Goal: Information Seeking & Learning: Learn about a topic

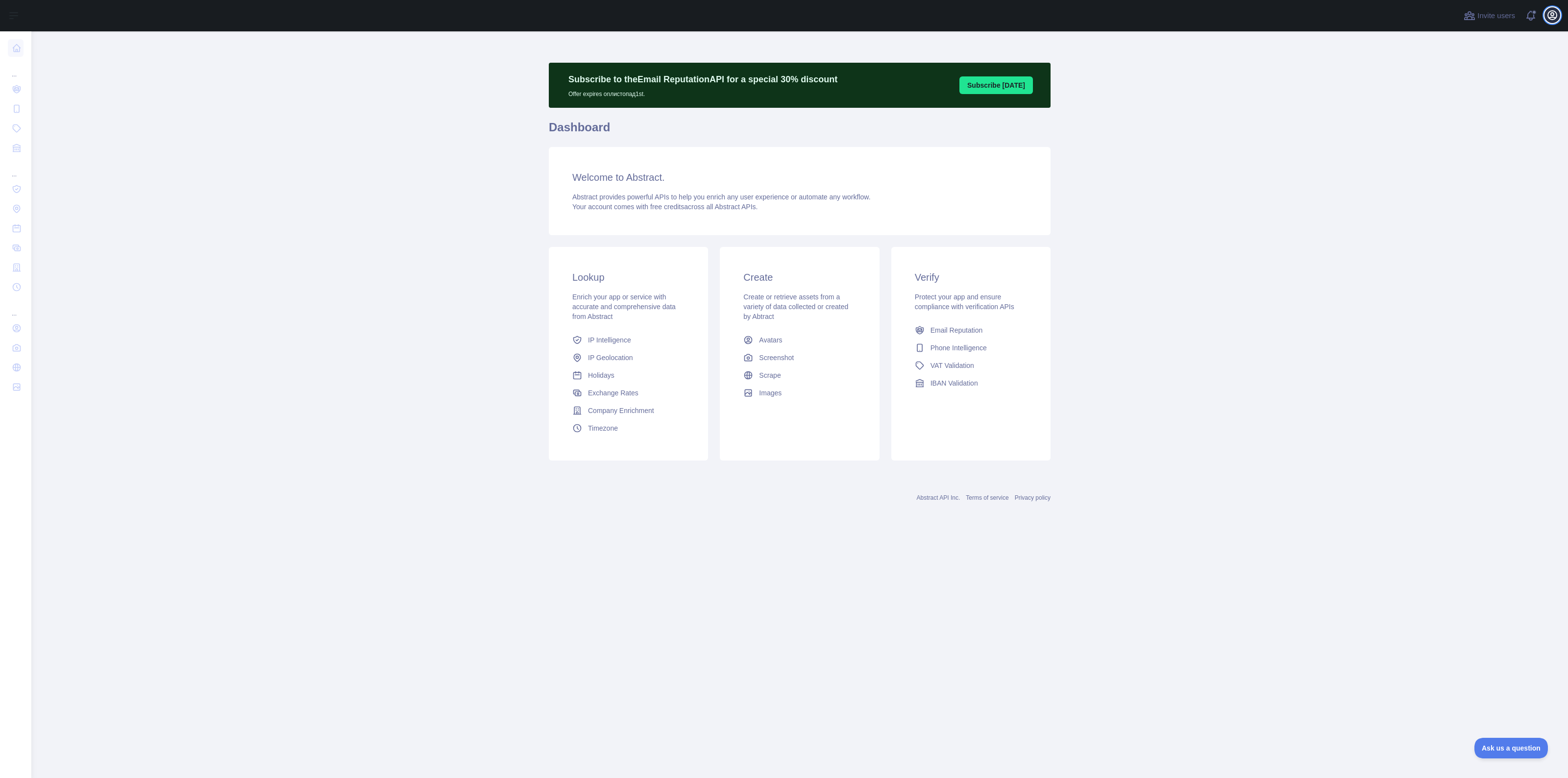
click at [1550, 21] on button "Open user menu" at bounding box center [1552, 16] width 16 height 16
click at [953, 329] on span "Email Reputation" at bounding box center [956, 330] width 53 height 10
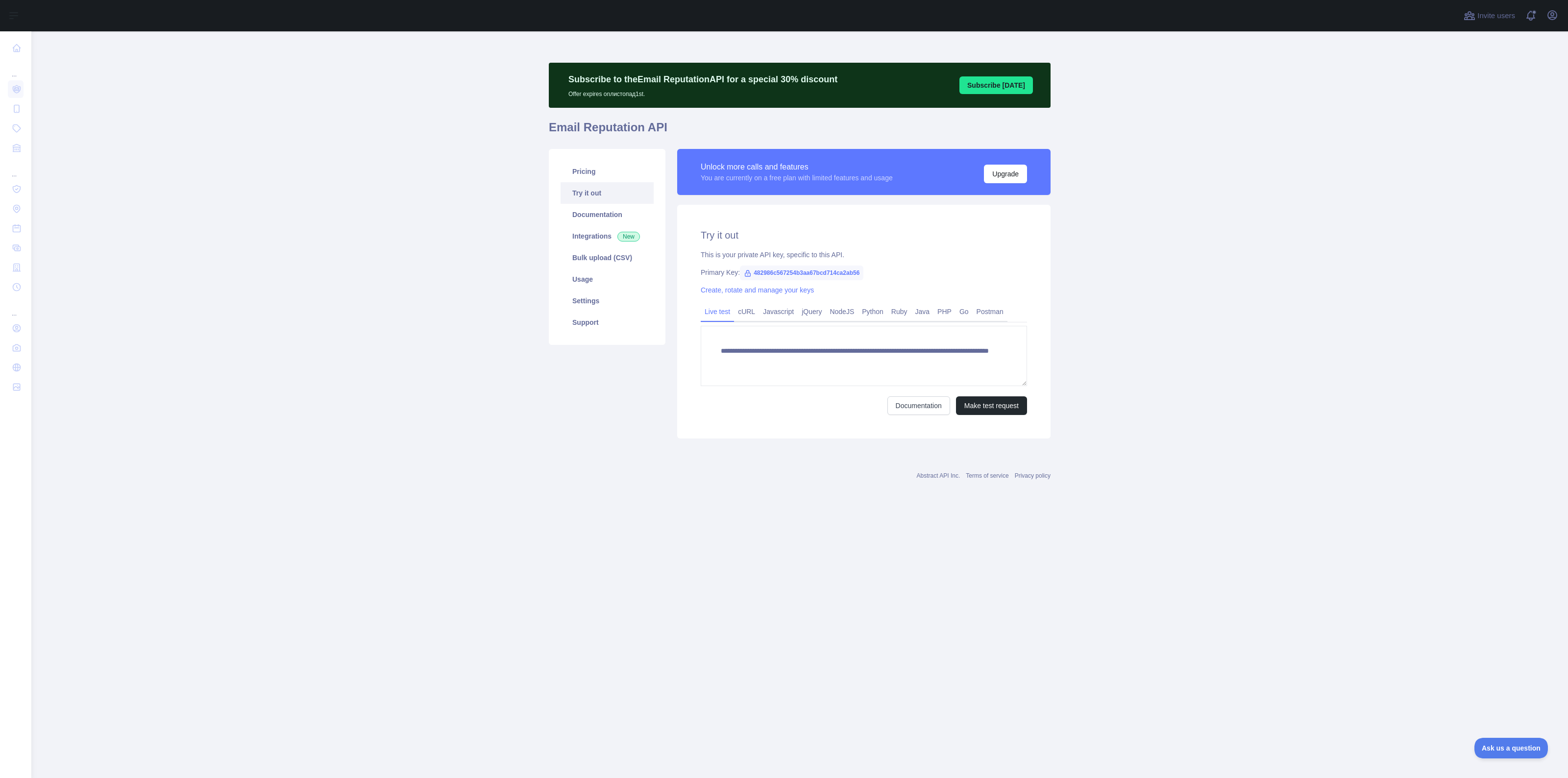
click at [624, 189] on link "Try it out" at bounding box center [607, 193] width 93 height 21
click at [623, 183] on link "Try it out" at bounding box center [607, 193] width 93 height 21
click at [626, 170] on link "Pricing" at bounding box center [607, 171] width 93 height 21
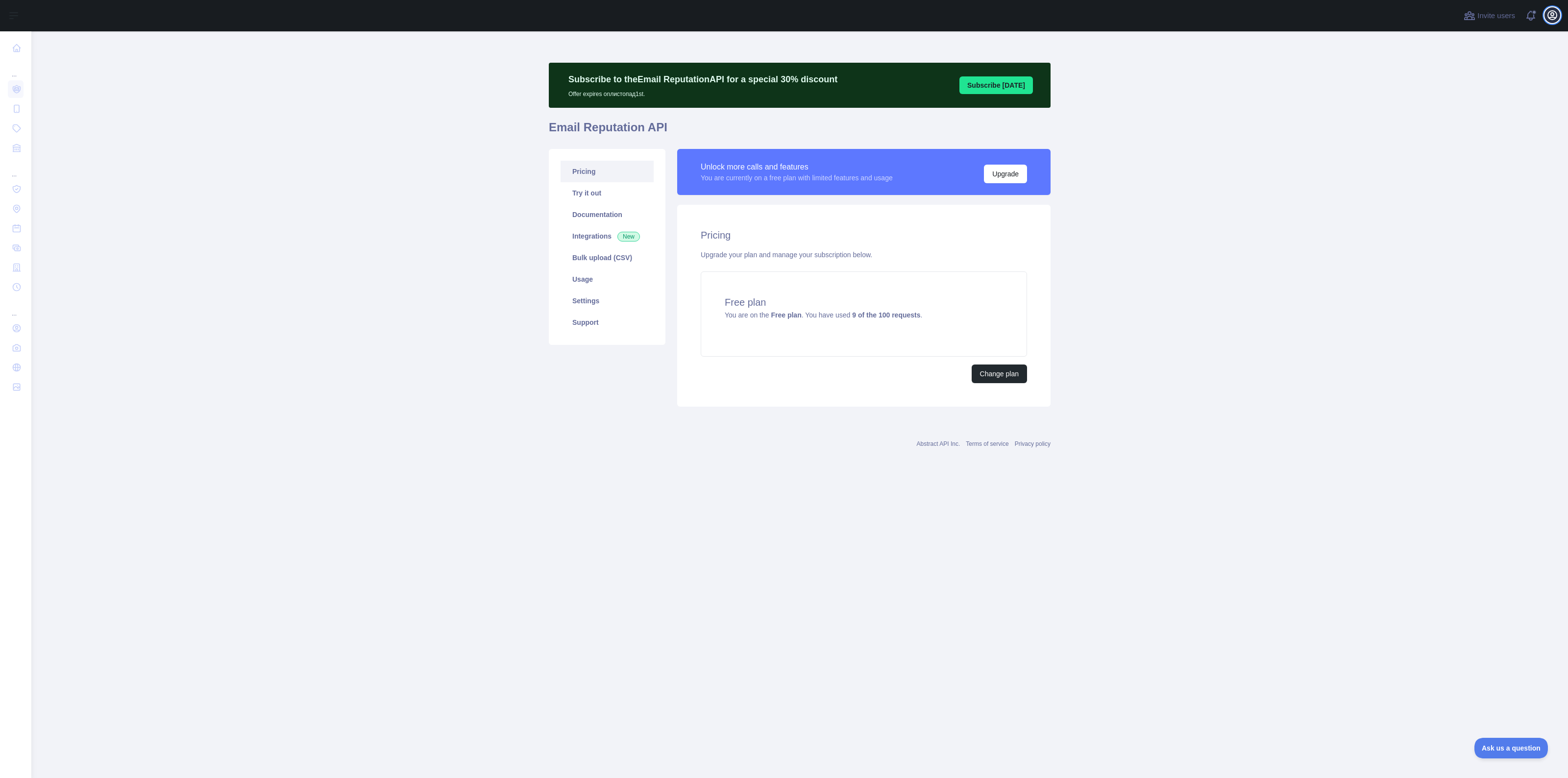
click at [1552, 17] on icon "button" at bounding box center [1551, 15] width 9 height 9
click at [1476, 70] on link "Account settings" at bounding box center [1505, 71] width 110 height 18
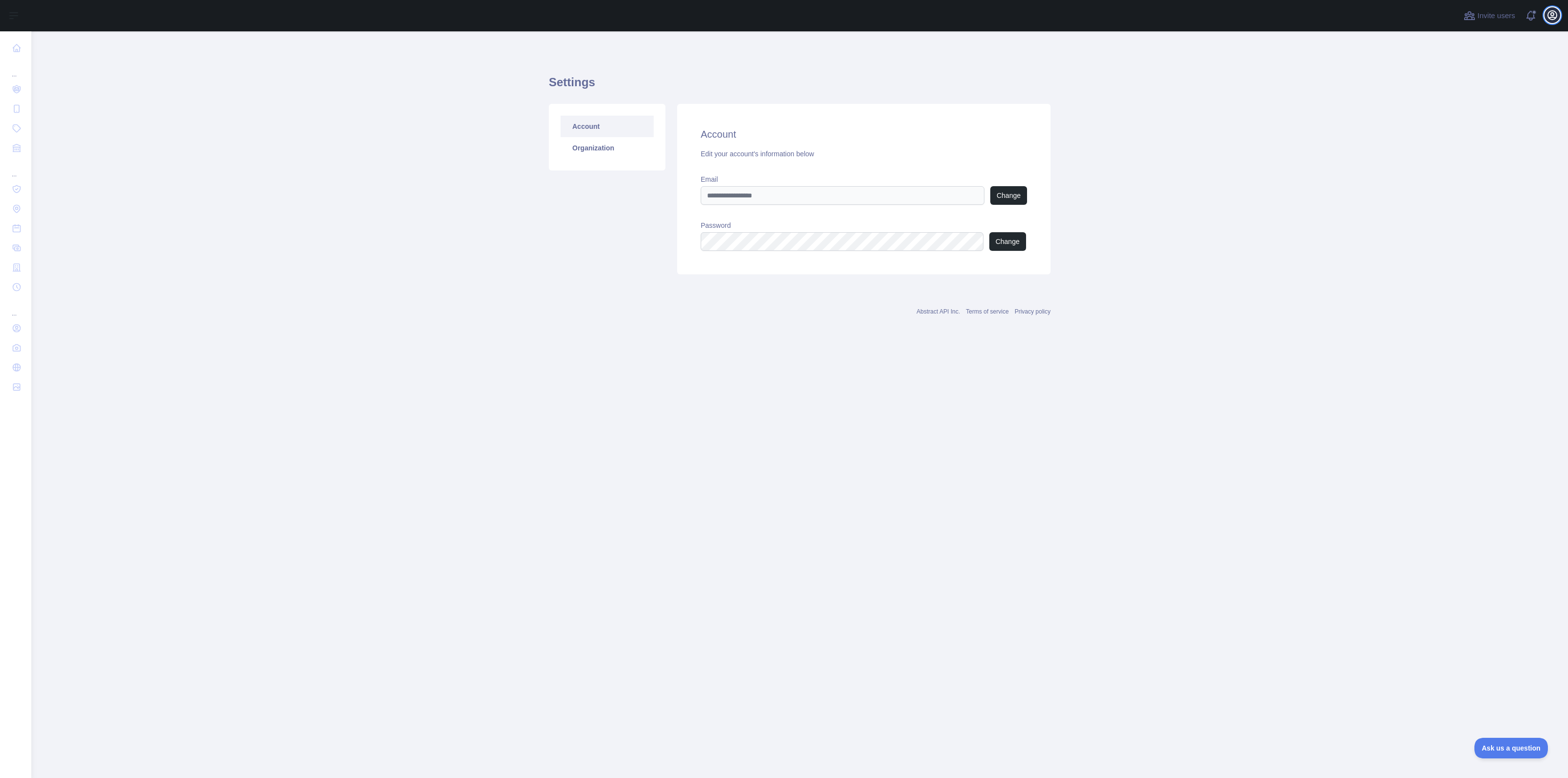
click at [1546, 18] on button "Open user menu" at bounding box center [1552, 16] width 16 height 16
click at [1462, 103] on button "Billing" at bounding box center [1505, 106] width 110 height 18
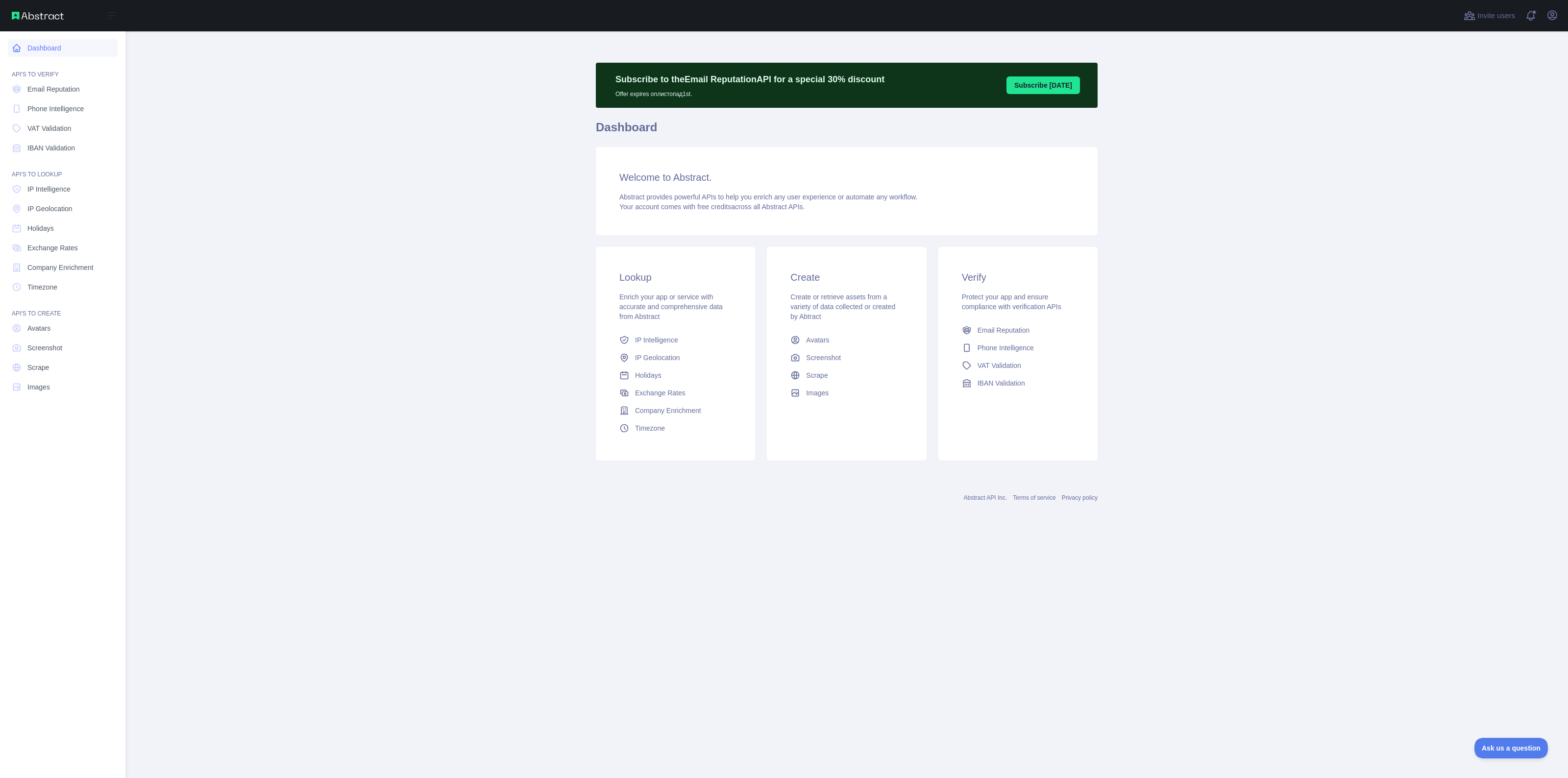
click at [26, 47] on link "Dashboard" at bounding box center [62, 48] width 110 height 18
click at [46, 88] on span "Email Reputation" at bounding box center [53, 89] width 53 height 10
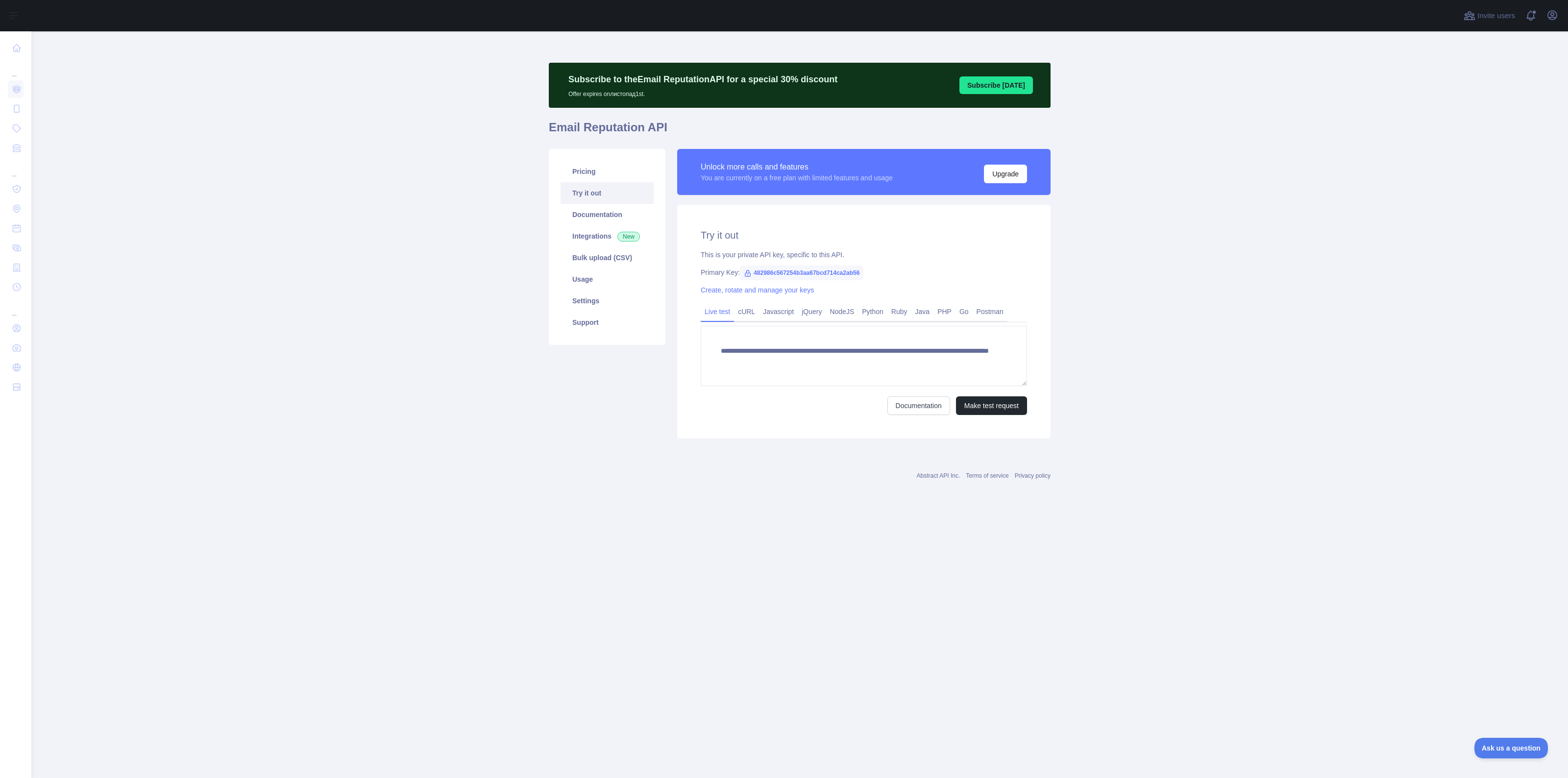
click at [1549, 23] on div "Open user menu" at bounding box center [1552, 17] width 16 height 18
click at [1552, 14] on icon "button" at bounding box center [1552, 16] width 12 height 12
click at [1507, 66] on link "Account settings" at bounding box center [1505, 71] width 110 height 18
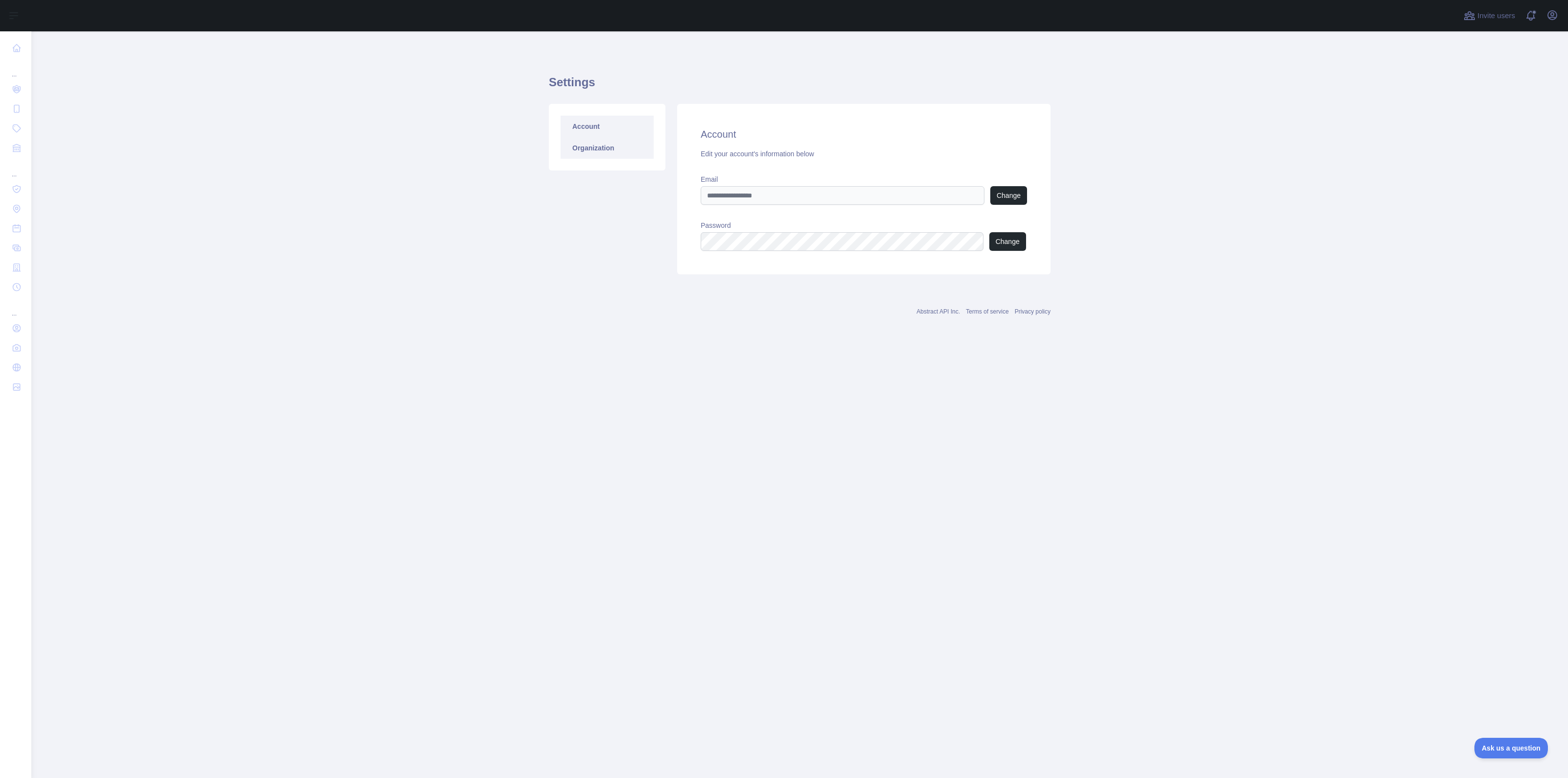
click at [601, 145] on link "Organization" at bounding box center [607, 148] width 93 height 21
click at [1557, 18] on icon "button" at bounding box center [1552, 16] width 12 height 12
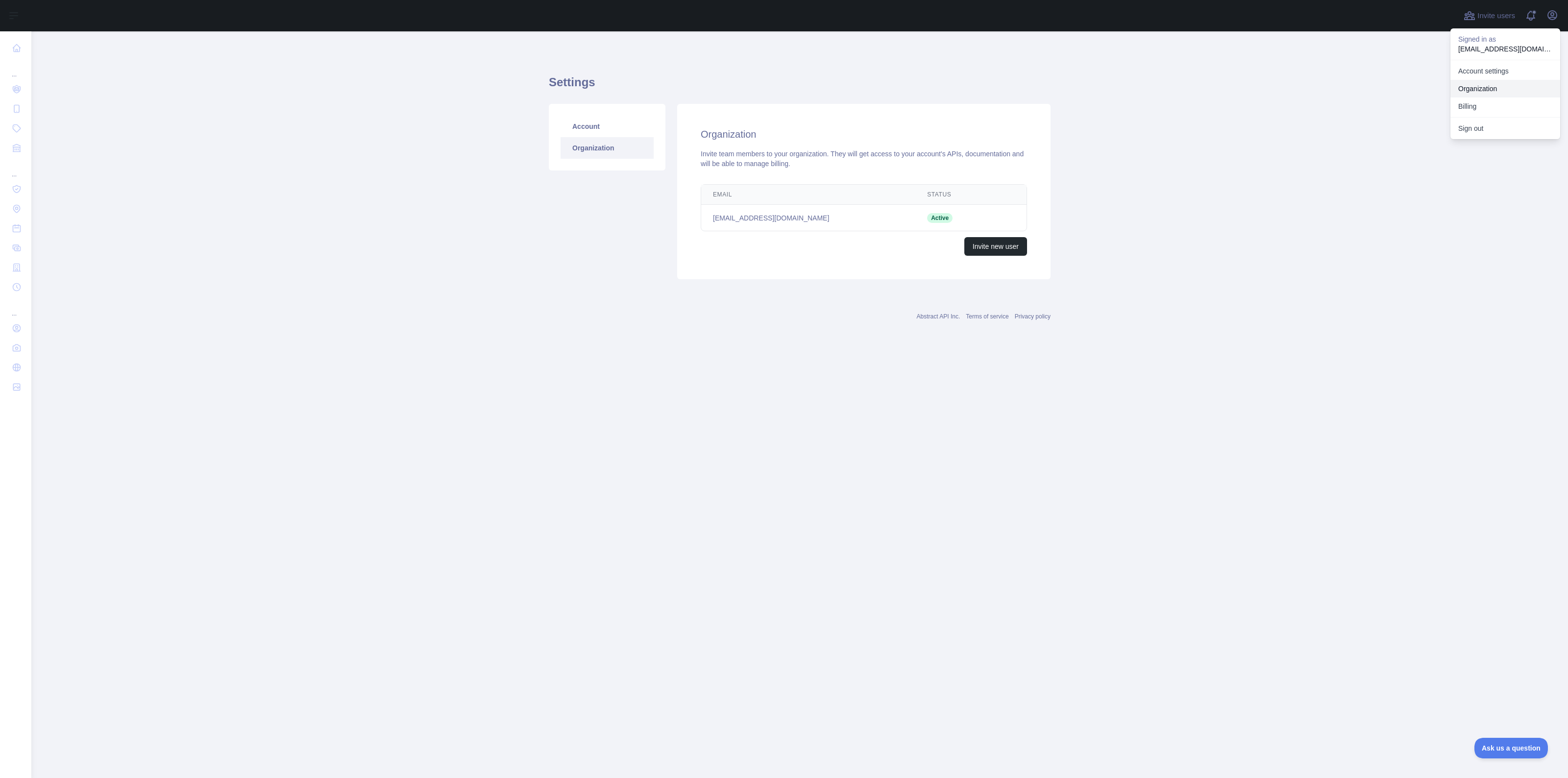
click at [1467, 108] on button "Billing" at bounding box center [1505, 106] width 110 height 18
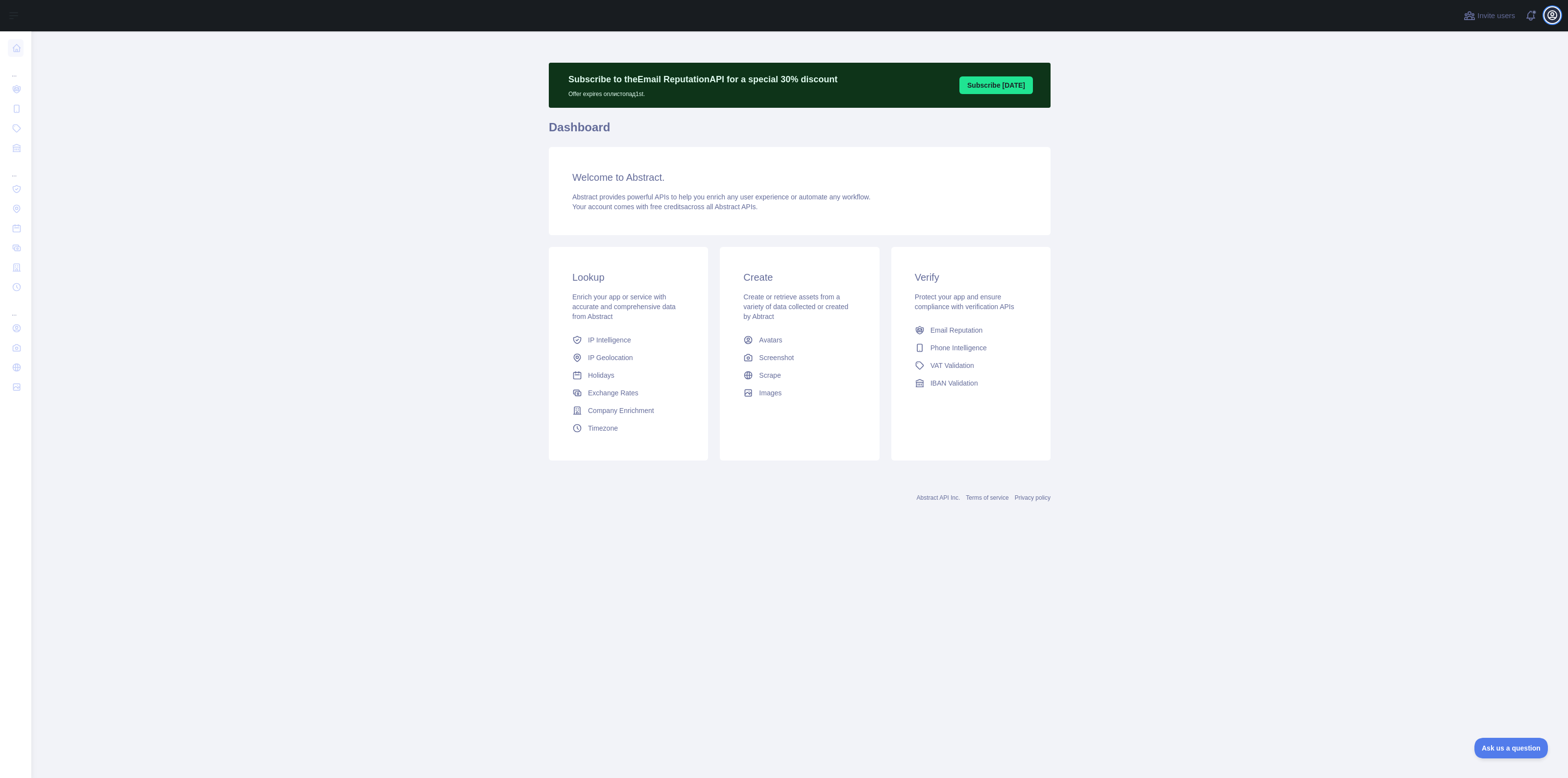
click at [1552, 16] on icon "button" at bounding box center [1551, 15] width 9 height 9
click at [1498, 111] on button "Billing" at bounding box center [1505, 106] width 110 height 18
click at [1551, 18] on icon "button" at bounding box center [1552, 16] width 12 height 12
click at [425, 190] on main "Subscribe to the Email Reputation API for a special 30 % discount Offer expires…" at bounding box center [799, 405] width 1536 height 747
click at [1503, 736] on button "Ask us a question" at bounding box center [1506, 746] width 74 height 20
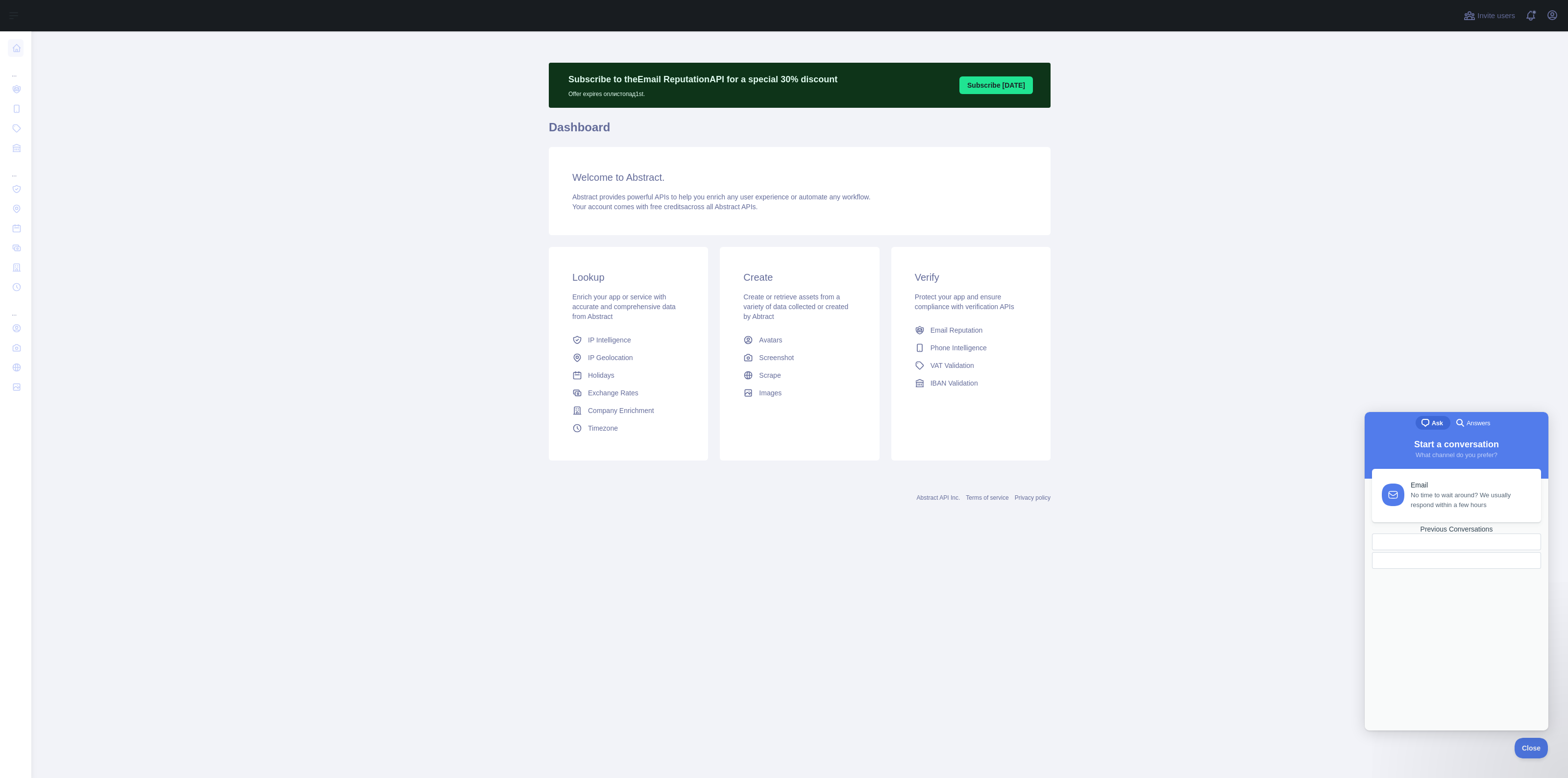
click at [1436, 560] on div at bounding box center [1434, 560] width 107 height 0
click at [1427, 505] on span "Hi there! Thanks for writing and for using Abstract. Each API is a separate pro…" at bounding box center [1454, 491] width 158 height 26
click at [1550, 17] on icon "button" at bounding box center [1552, 16] width 12 height 12
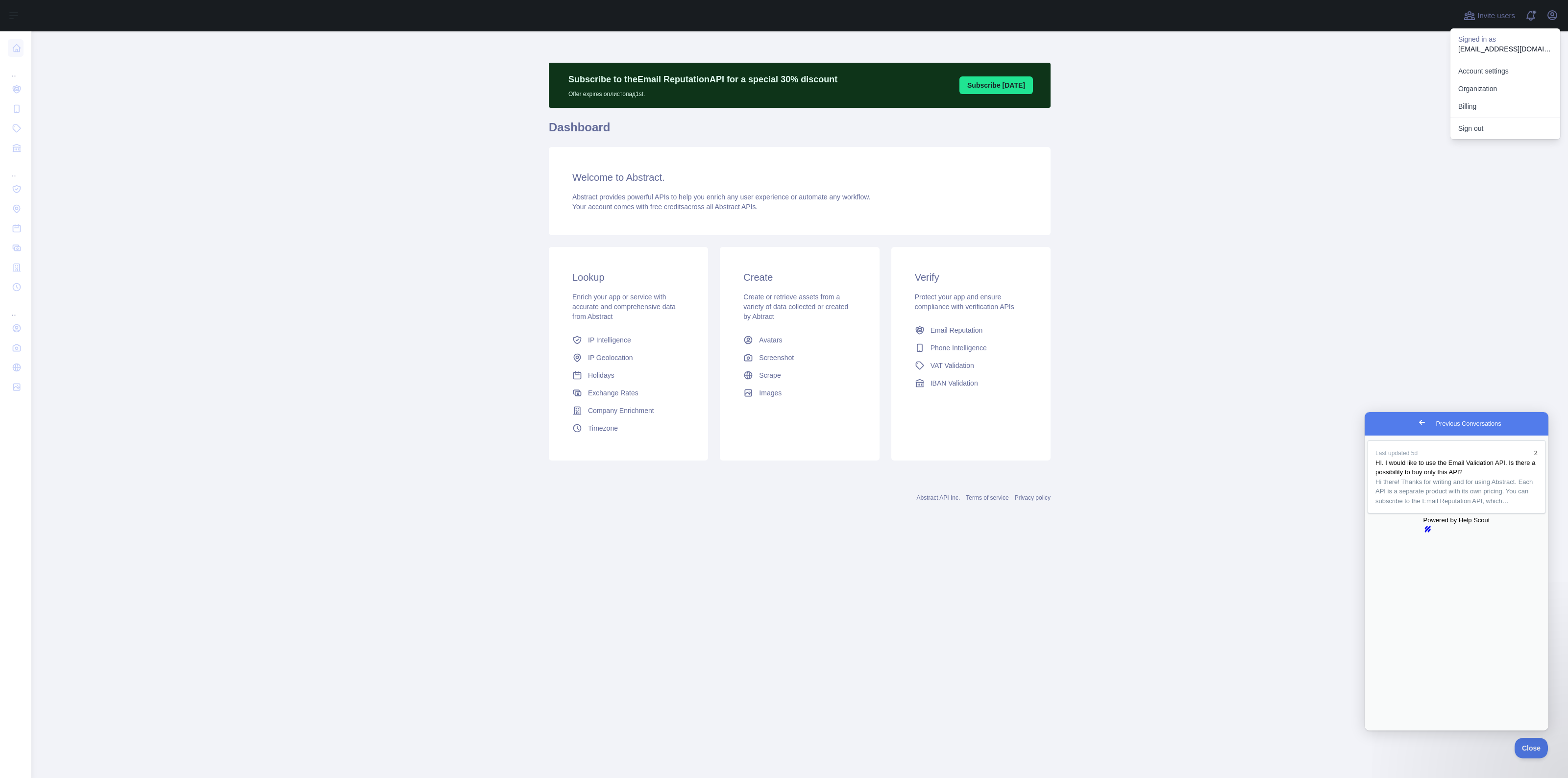
click at [1274, 443] on main "Subscribe to the Email Reputation API for a special 30 % discount Offer expires…" at bounding box center [799, 405] width 1536 height 747
click at [1528, 753] on button "Close" at bounding box center [1528, 746] width 33 height 20
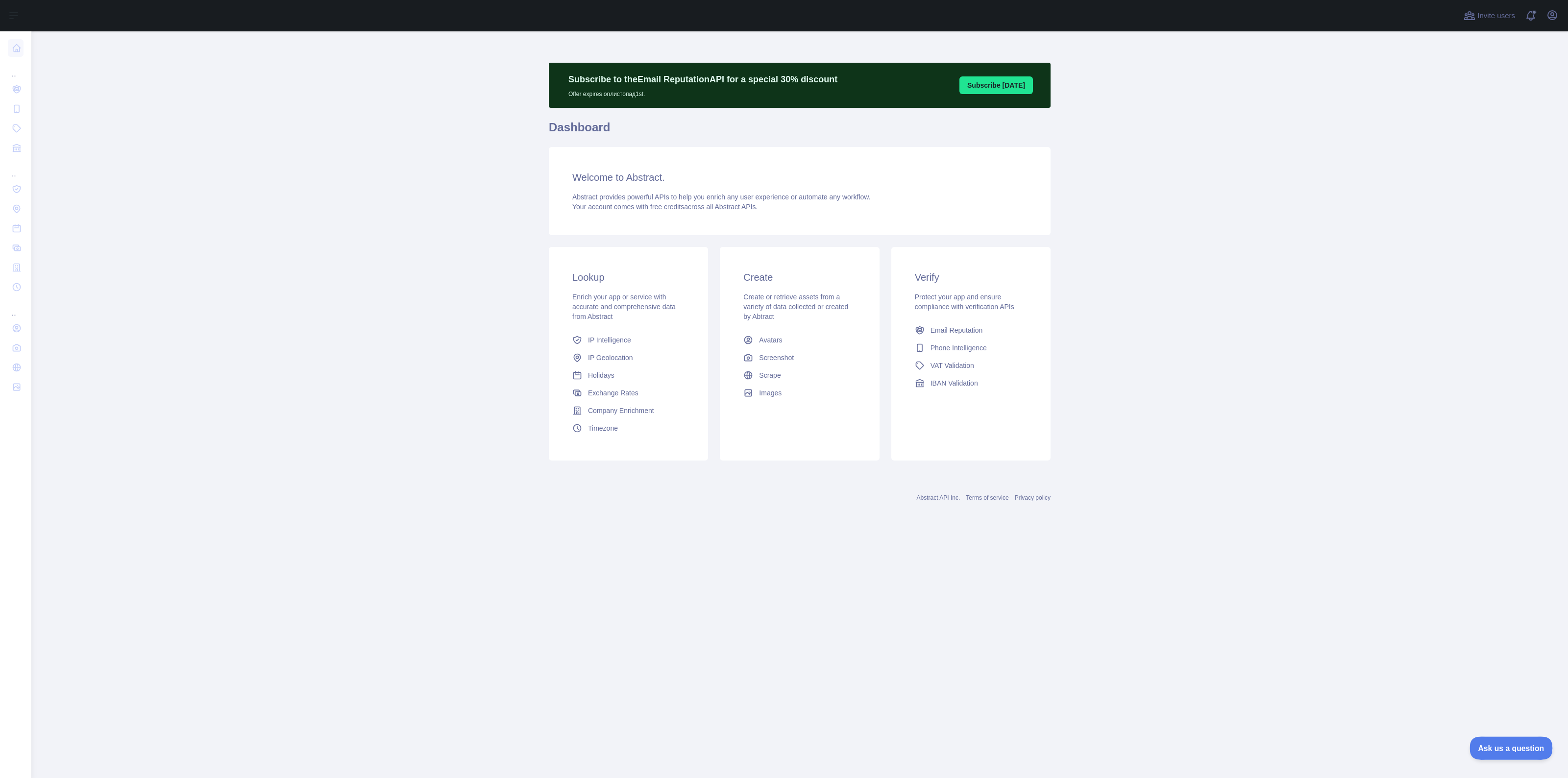
click at [1522, 747] on span "Ask us a question" at bounding box center [1506, 746] width 74 height 7
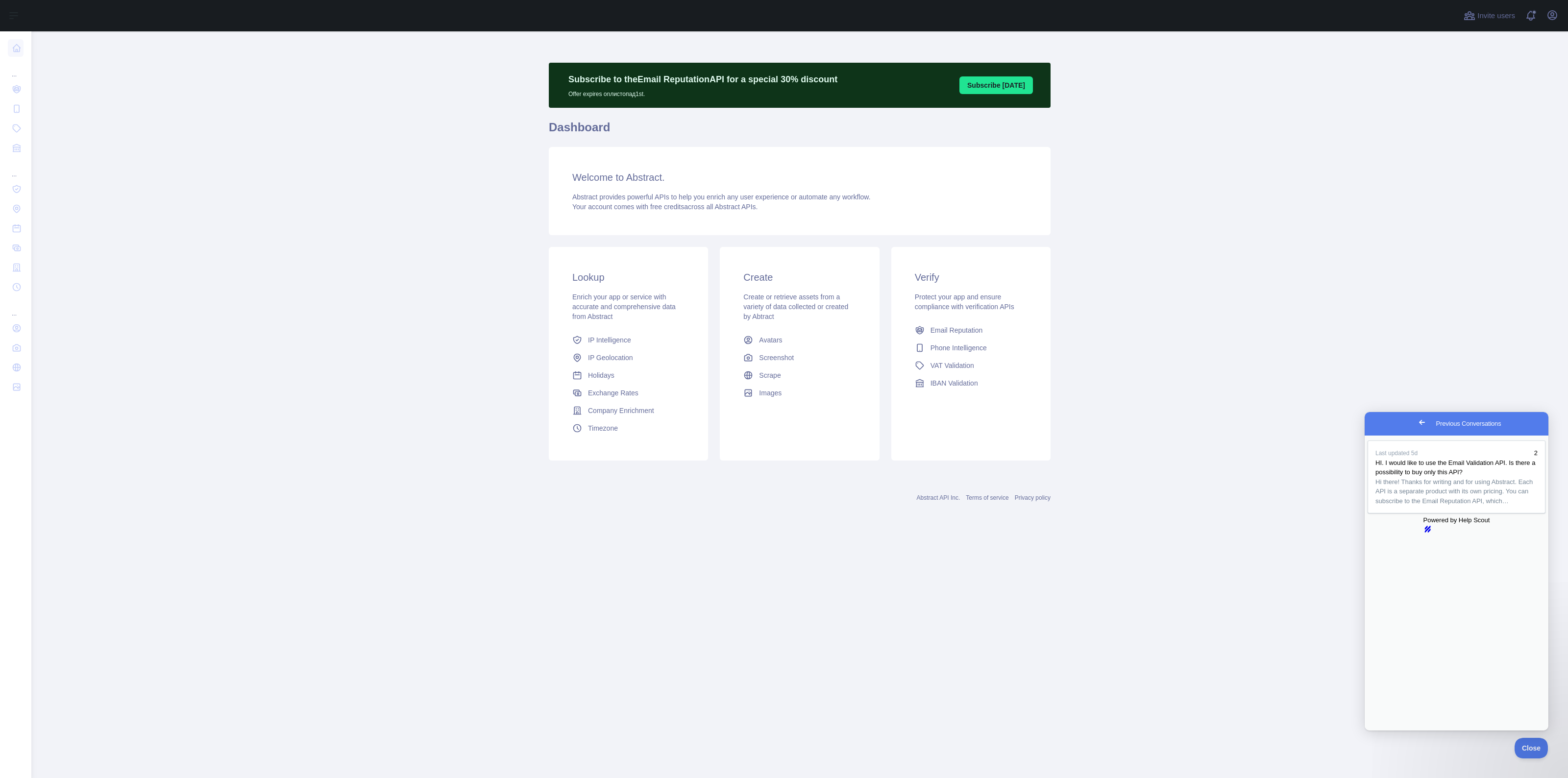
click at [1382, 730] on button "Close" at bounding box center [1373, 736] width 18 height 13
click at [1416, 424] on span "Go back" at bounding box center [1422, 422] width 12 height 12
click at [1430, 451] on span "What channel do you prefer?" at bounding box center [1456, 455] width 82 height 8
click at [1457, 420] on span "search-medium" at bounding box center [1460, 422] width 12 height 12
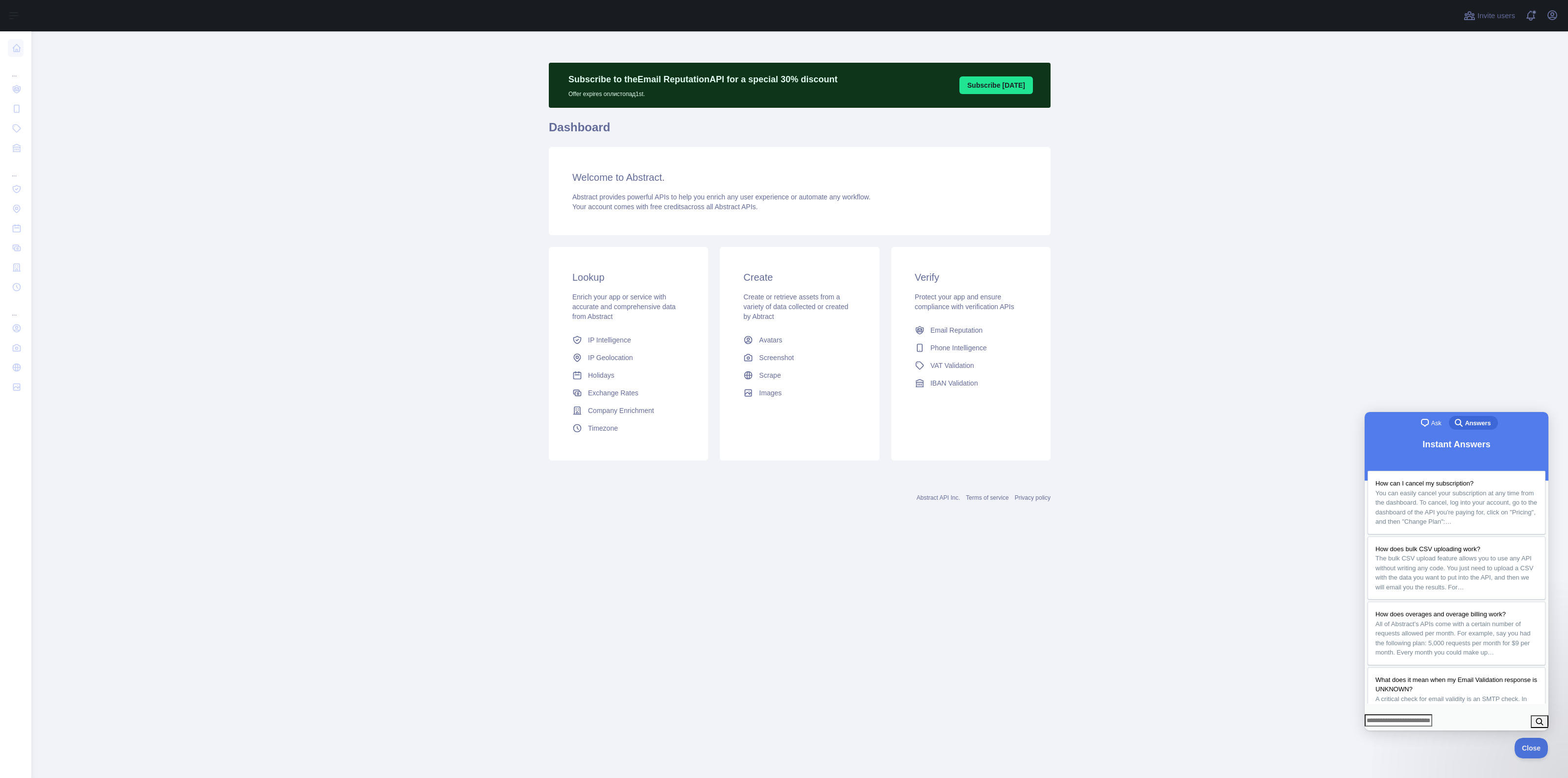
click at [1431, 421] on span "Ask" at bounding box center [1436, 423] width 11 height 10
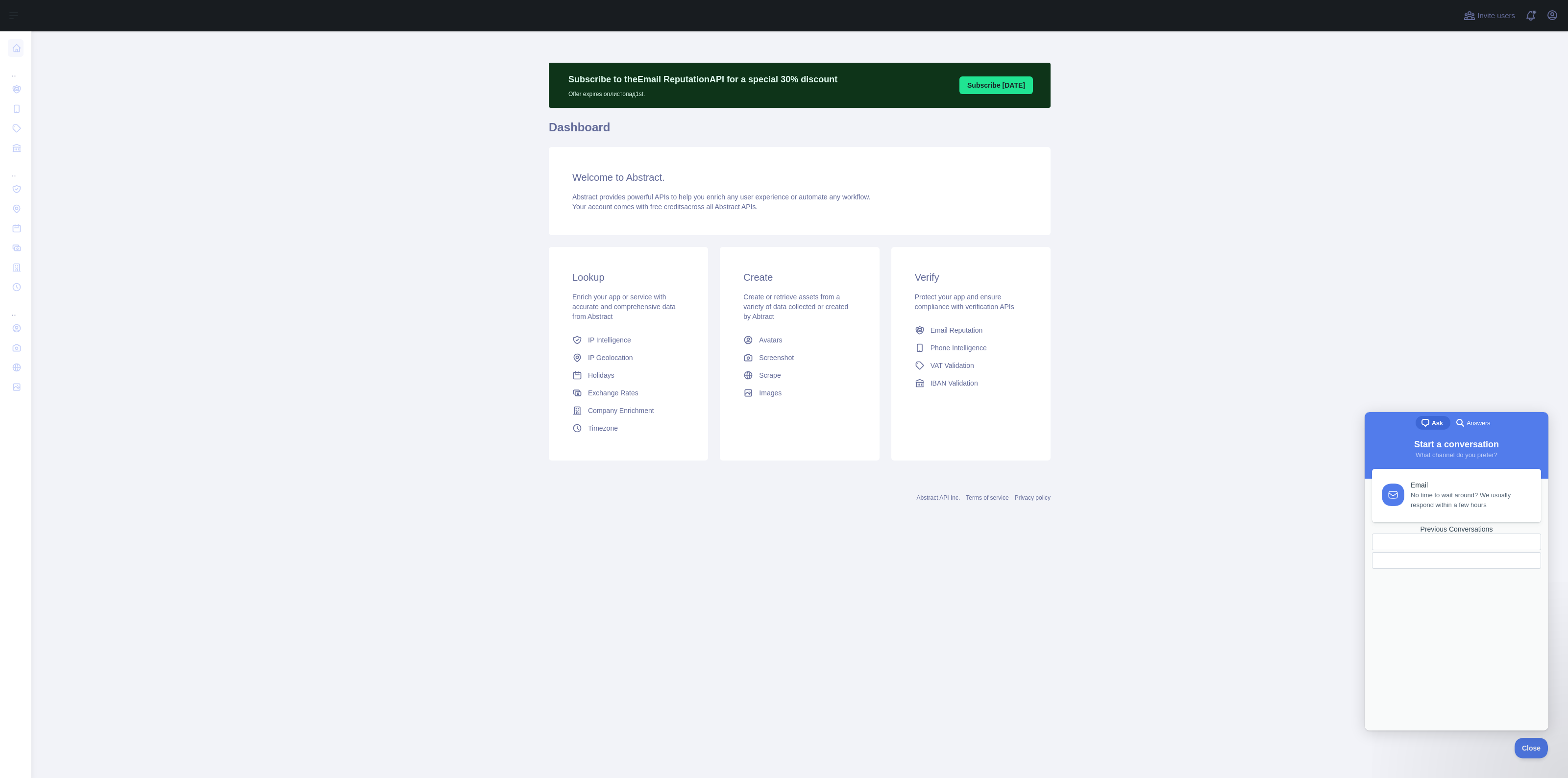
click at [1443, 464] on div "Start a conversation What channel do you prefer?" at bounding box center [1456, 457] width 184 height 43
click at [1442, 453] on span "What channel do you prefer?" at bounding box center [1456, 455] width 82 height 8
click at [1420, 498] on span "No time to wait around? We usually respond within a few hours" at bounding box center [1470, 498] width 119 height 19
click at [1442, 556] on textarea "How can we help?" at bounding box center [1405, 541] width 74 height 35
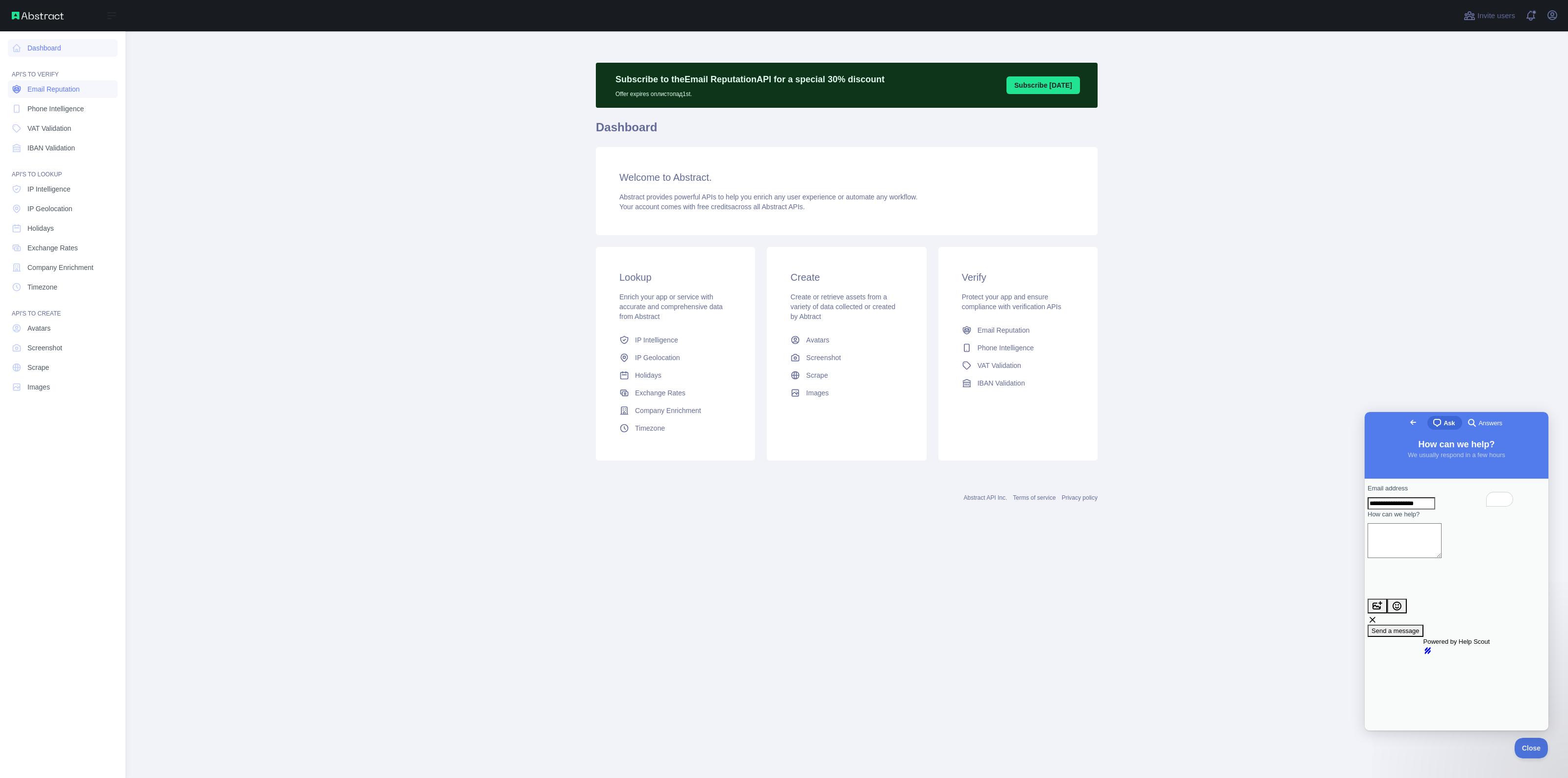
click at [38, 87] on span "Email Reputation" at bounding box center [53, 89] width 53 height 10
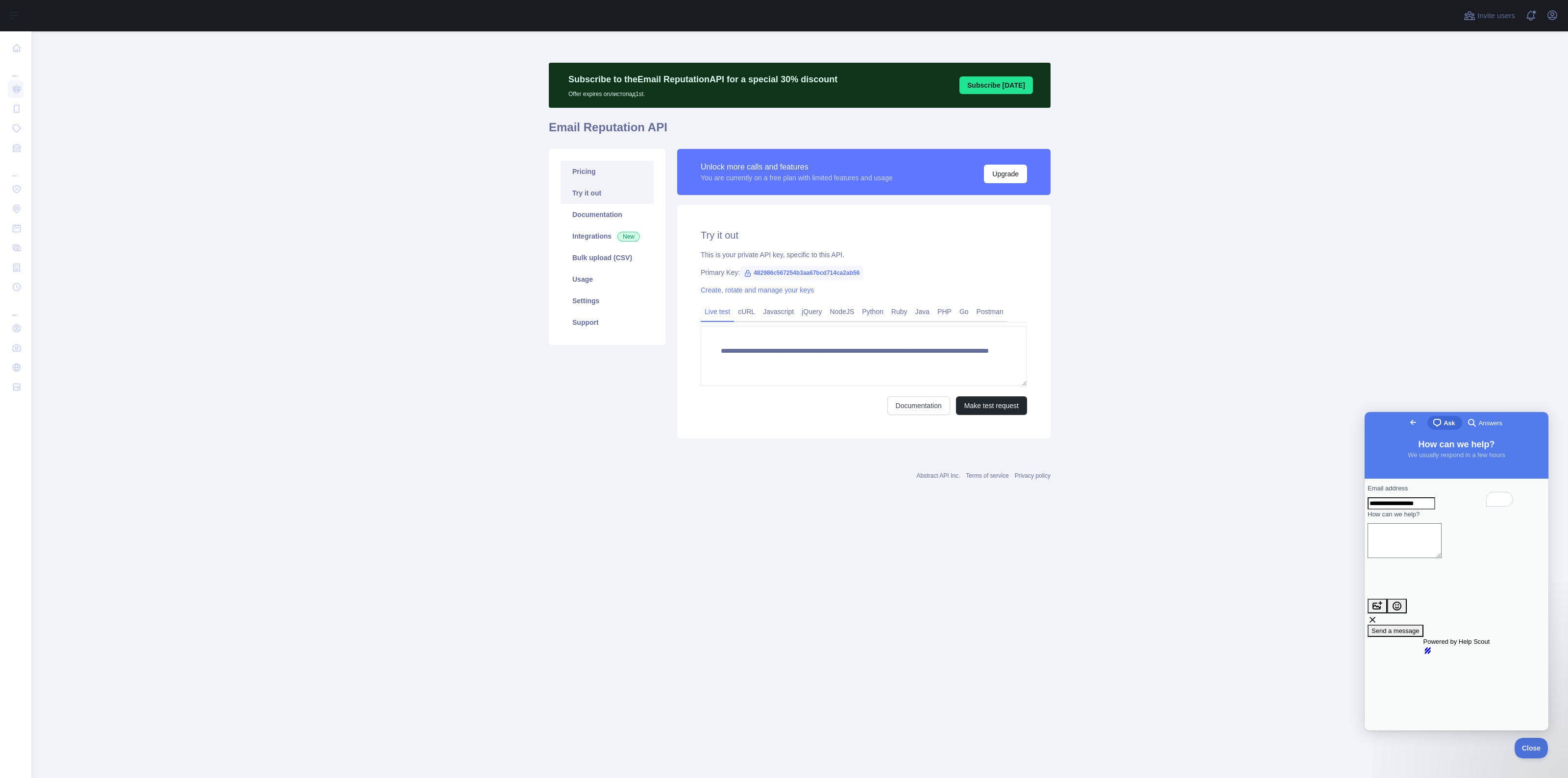
click at [561, 178] on link "Pricing" at bounding box center [607, 171] width 93 height 21
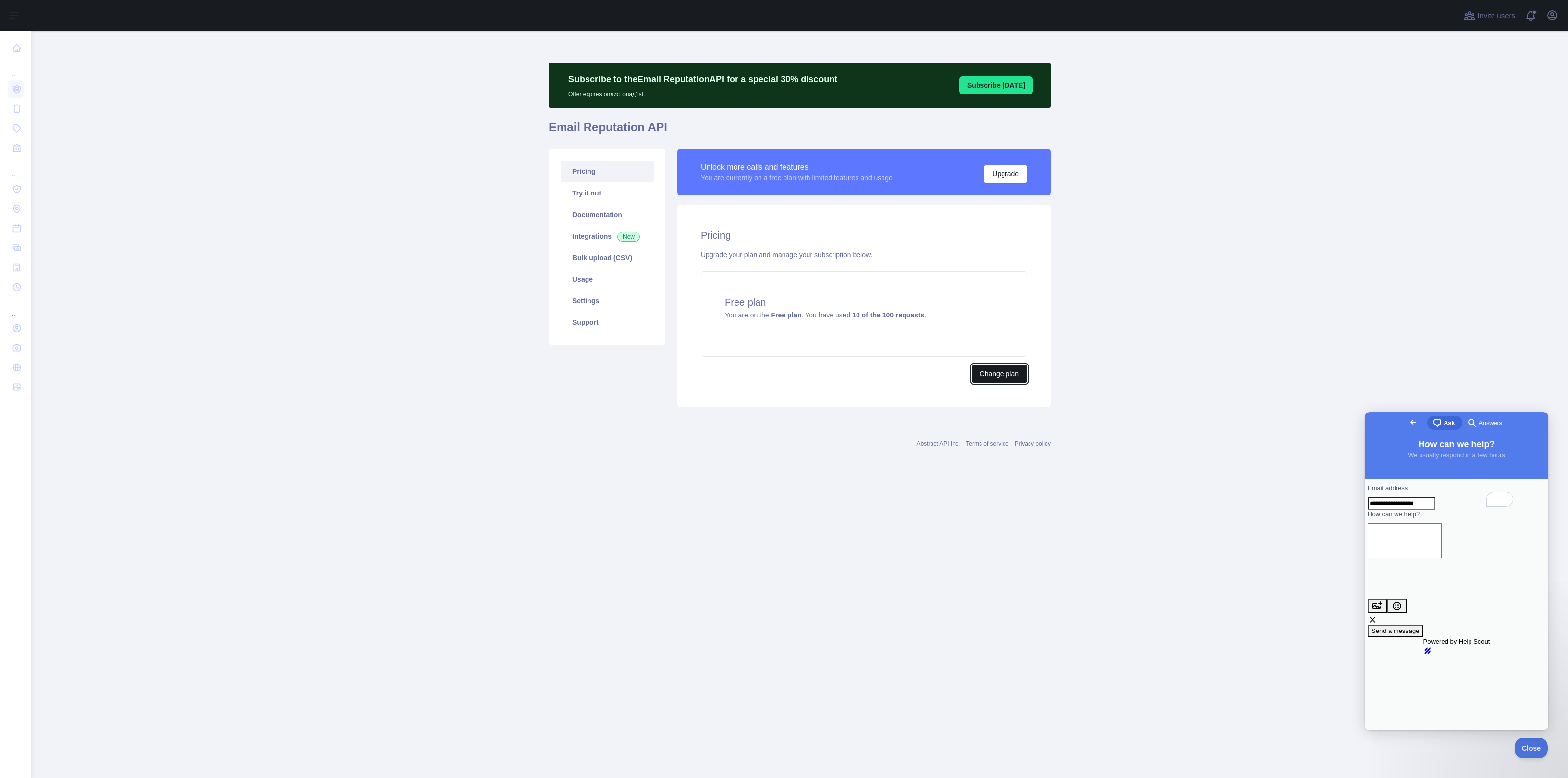
click at [992, 371] on button "Change plan" at bounding box center [999, 373] width 55 height 18
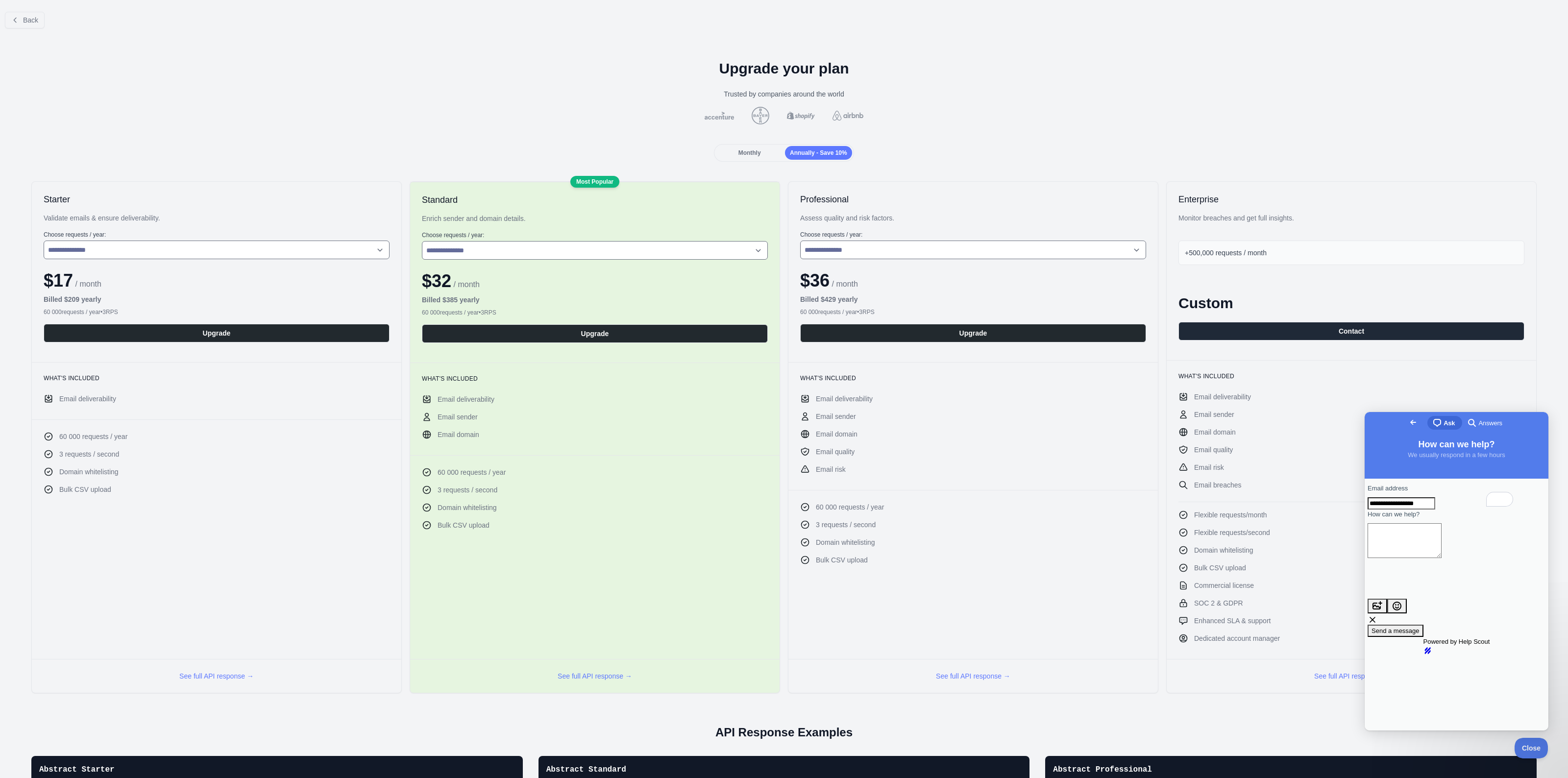
click at [1408, 427] on span "Go back" at bounding box center [1413, 422] width 12 height 12
click at [1390, 186] on div "Enterprise Monitor breaches and get full insights. +500,000 requests / month Cu…" at bounding box center [1351, 270] width 370 height 178
click at [863, 242] on select "**********" at bounding box center [973, 249] width 346 height 18
click at [732, 147] on div "Monthly" at bounding box center [749, 153] width 67 height 14
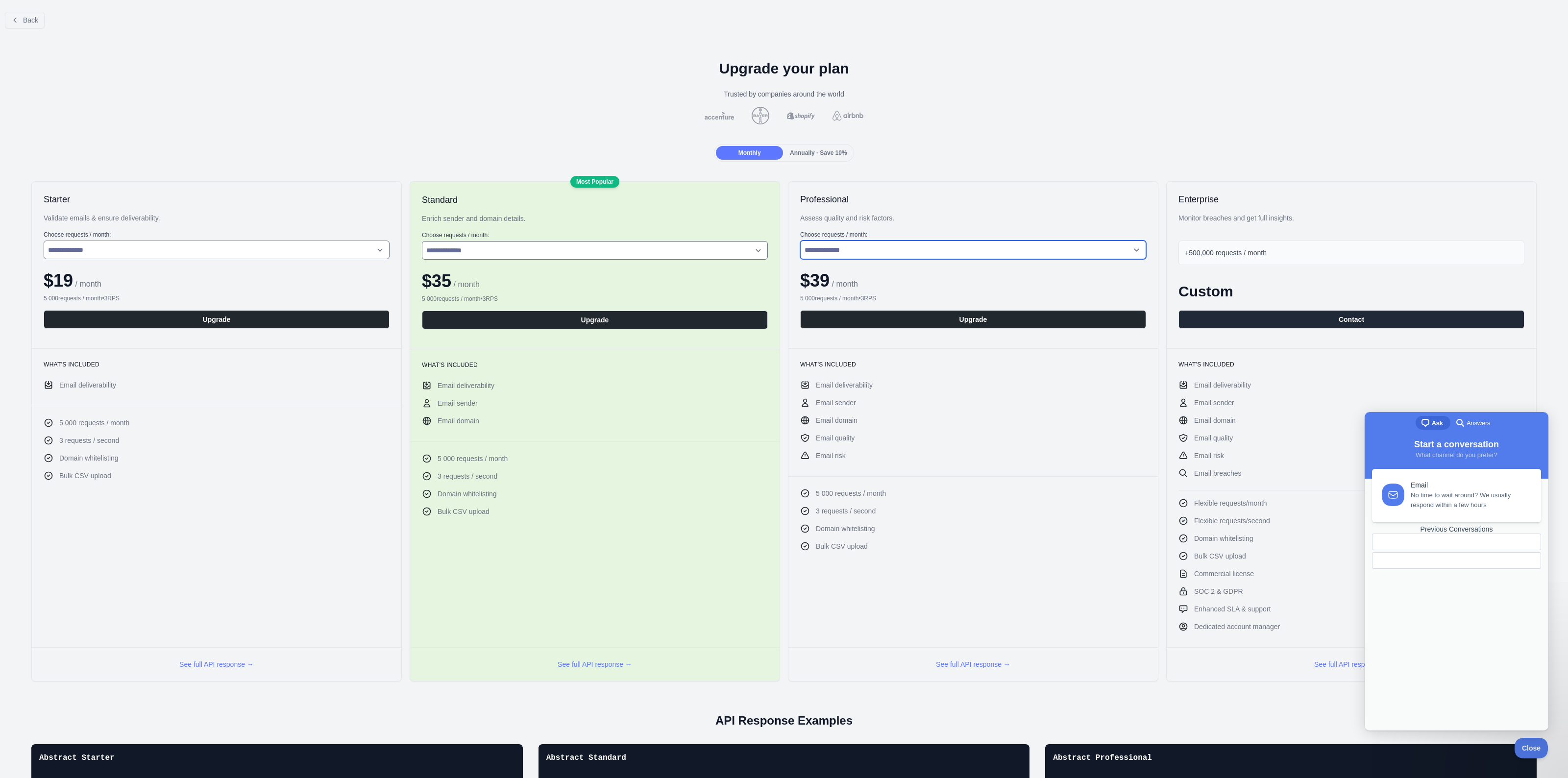
click at [893, 246] on select "**********" at bounding box center [973, 249] width 346 height 18
select select "*"
click at [800, 240] on select "**********" at bounding box center [973, 249] width 346 height 18
click at [1443, 647] on div "Email No time to wait around? We usually respond within a few hours Previous Co…" at bounding box center [1456, 589] width 178 height 242
click at [1528, 750] on span "Close" at bounding box center [1528, 746] width 33 height 7
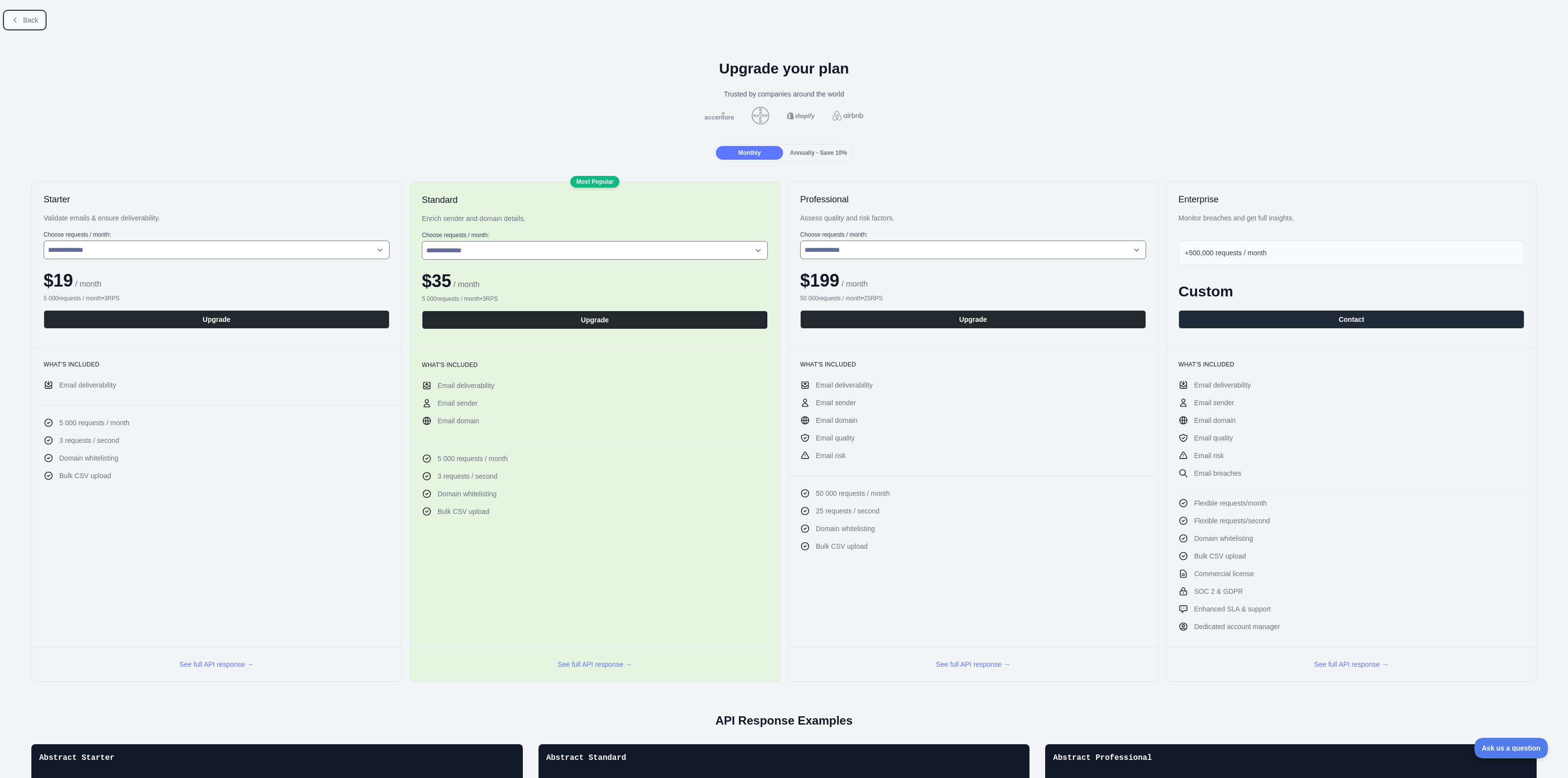
click at [24, 20] on span "Back" at bounding box center [31, 20] width 16 height 8
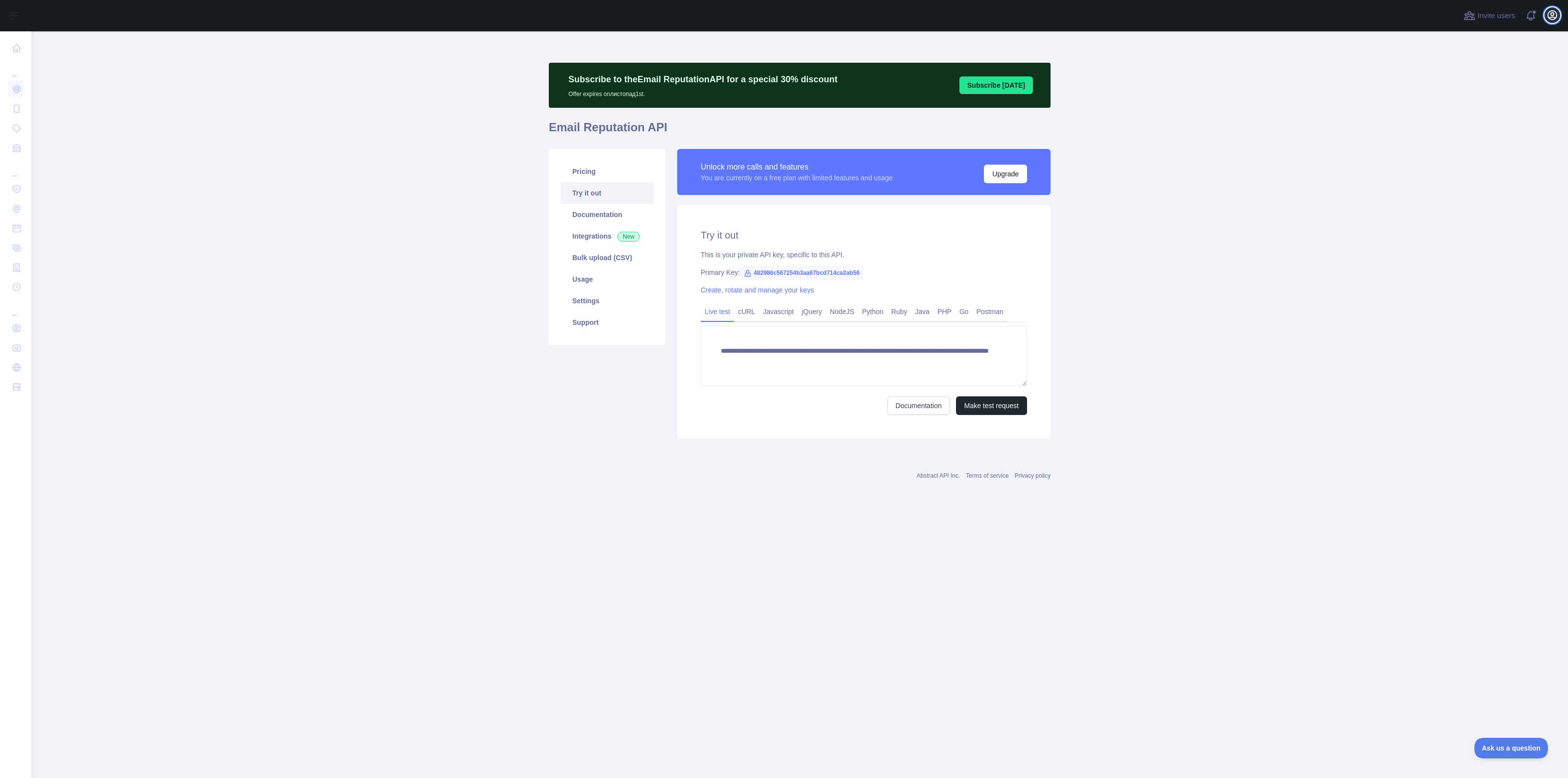
click at [1550, 20] on icon "button" at bounding box center [1552, 16] width 12 height 12
drag, startPoint x: 1531, startPoint y: 50, endPoint x: 1457, endPoint y: 49, distance: 74.0
click at [1458, 49] on p "[EMAIL_ADDRESS][DOMAIN_NAME]" at bounding box center [1505, 49] width 94 height 10
copy p "[EMAIL_ADDRESS][DOMAIN_NAME]"
click at [600, 170] on link "Pricing" at bounding box center [607, 171] width 93 height 21
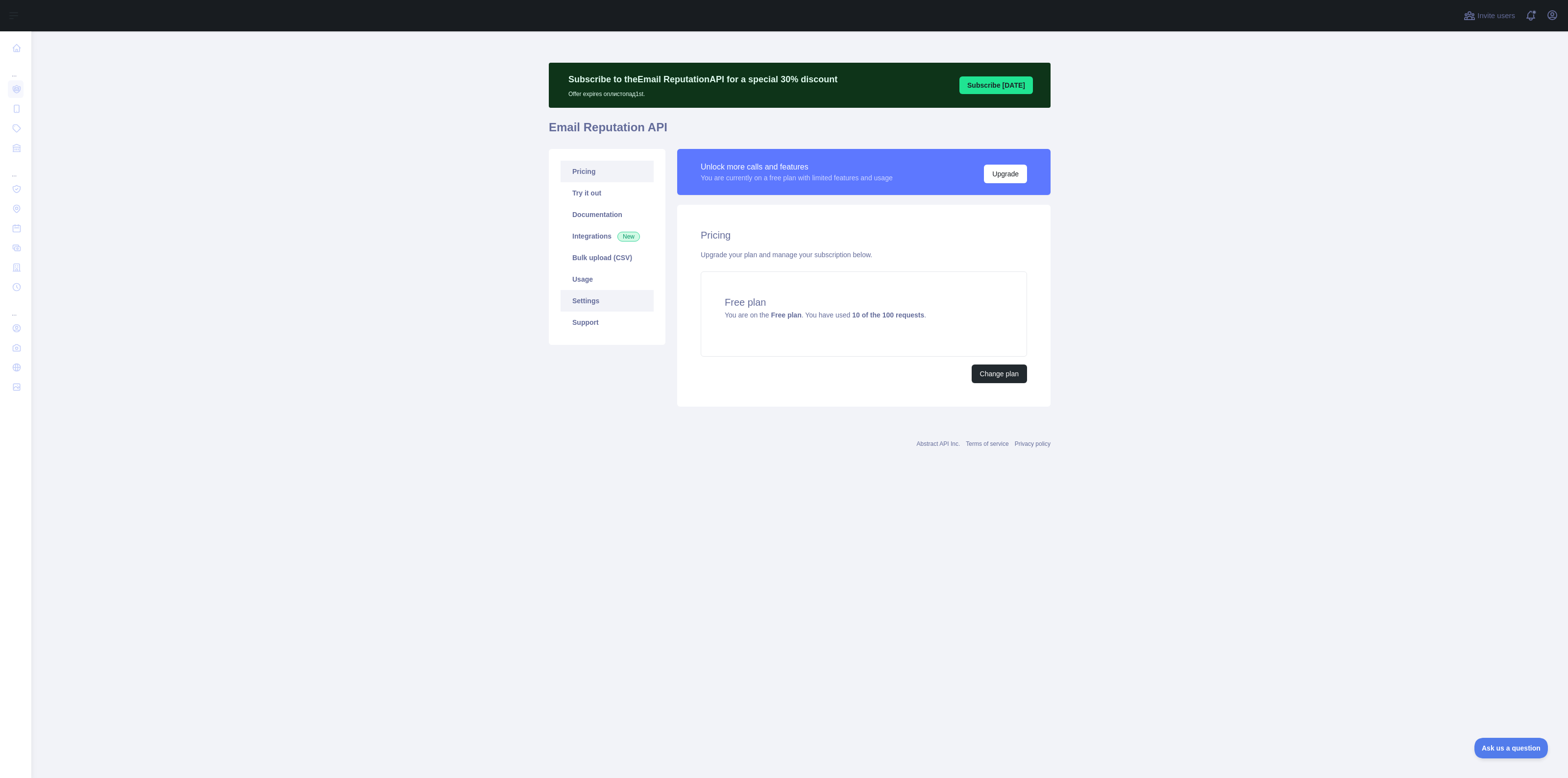
click at [602, 304] on link "Settings" at bounding box center [607, 301] width 93 height 21
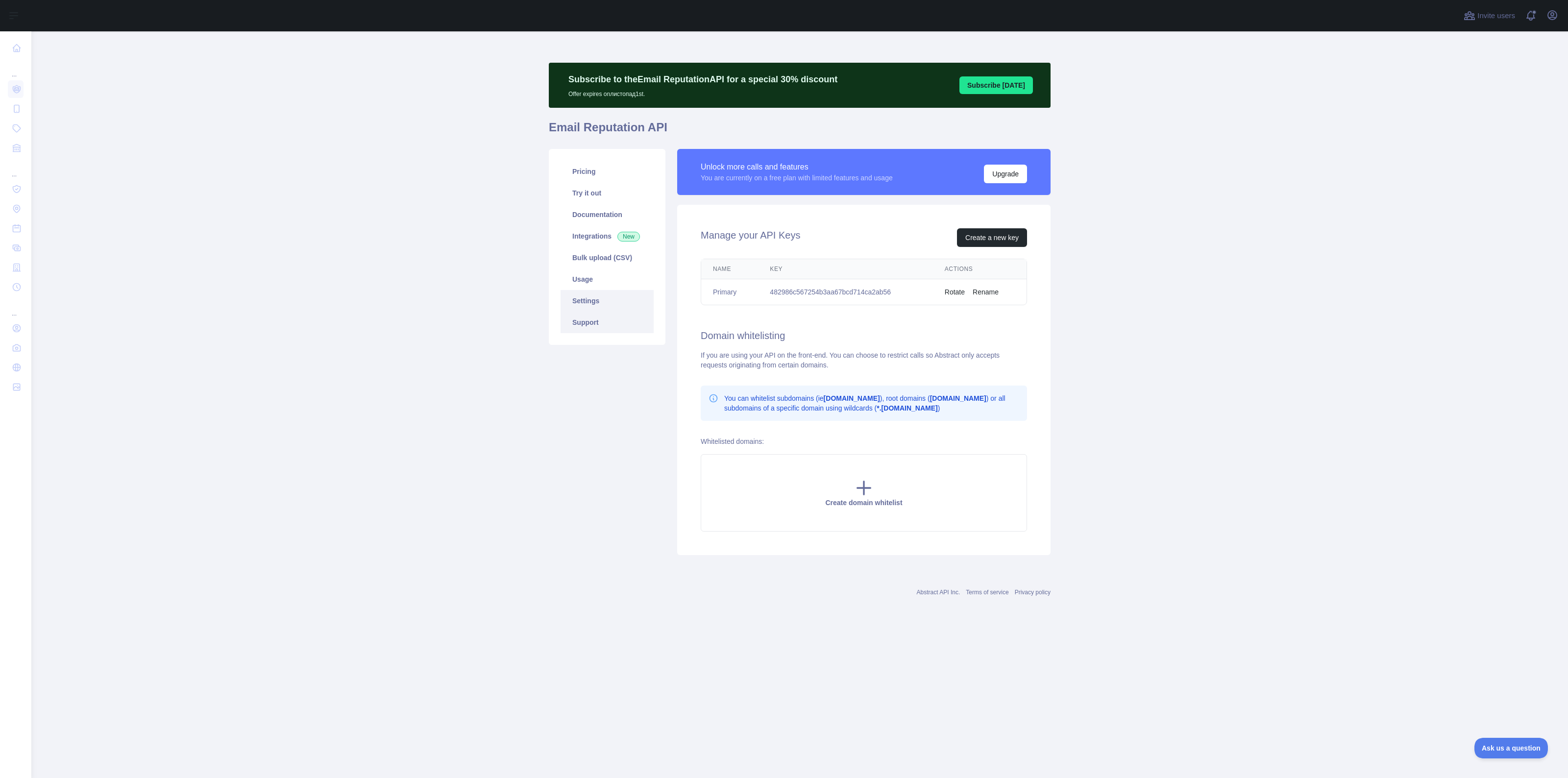
click at [596, 322] on link "Support" at bounding box center [607, 322] width 93 height 21
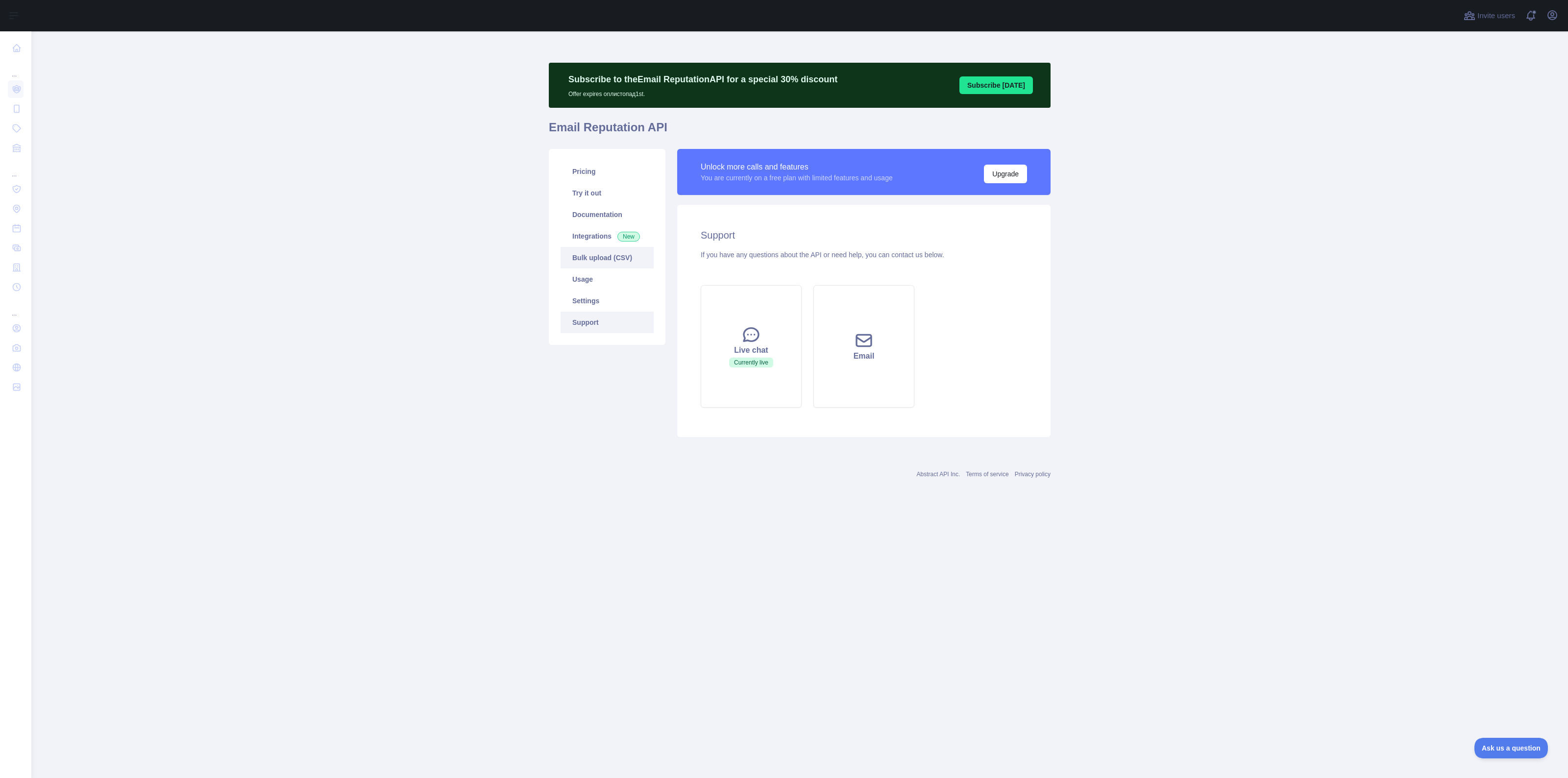
click at [597, 267] on link "Bulk upload (CSV)" at bounding box center [607, 258] width 93 height 21
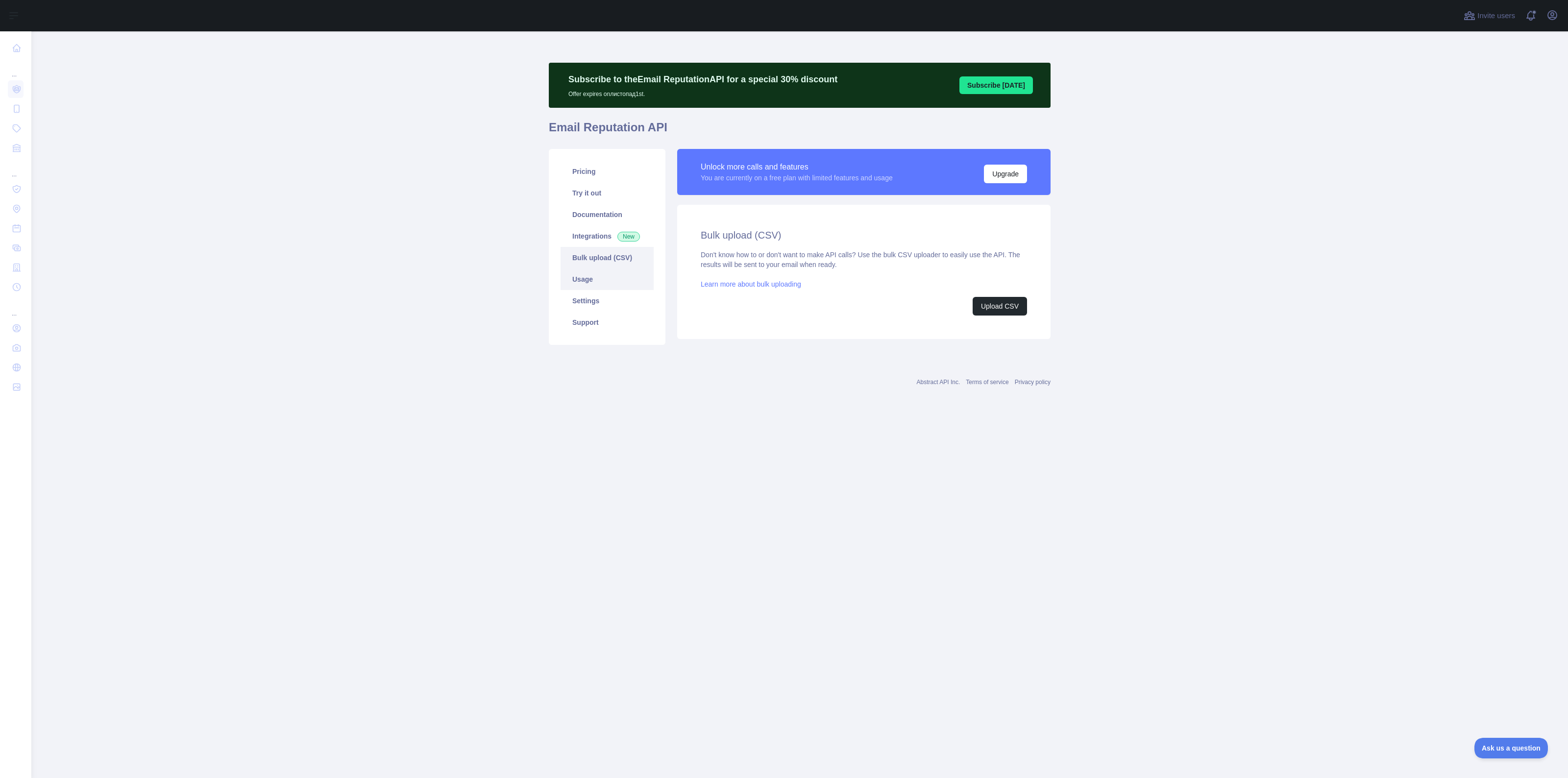
click at [590, 281] on link "Usage" at bounding box center [607, 279] width 93 height 21
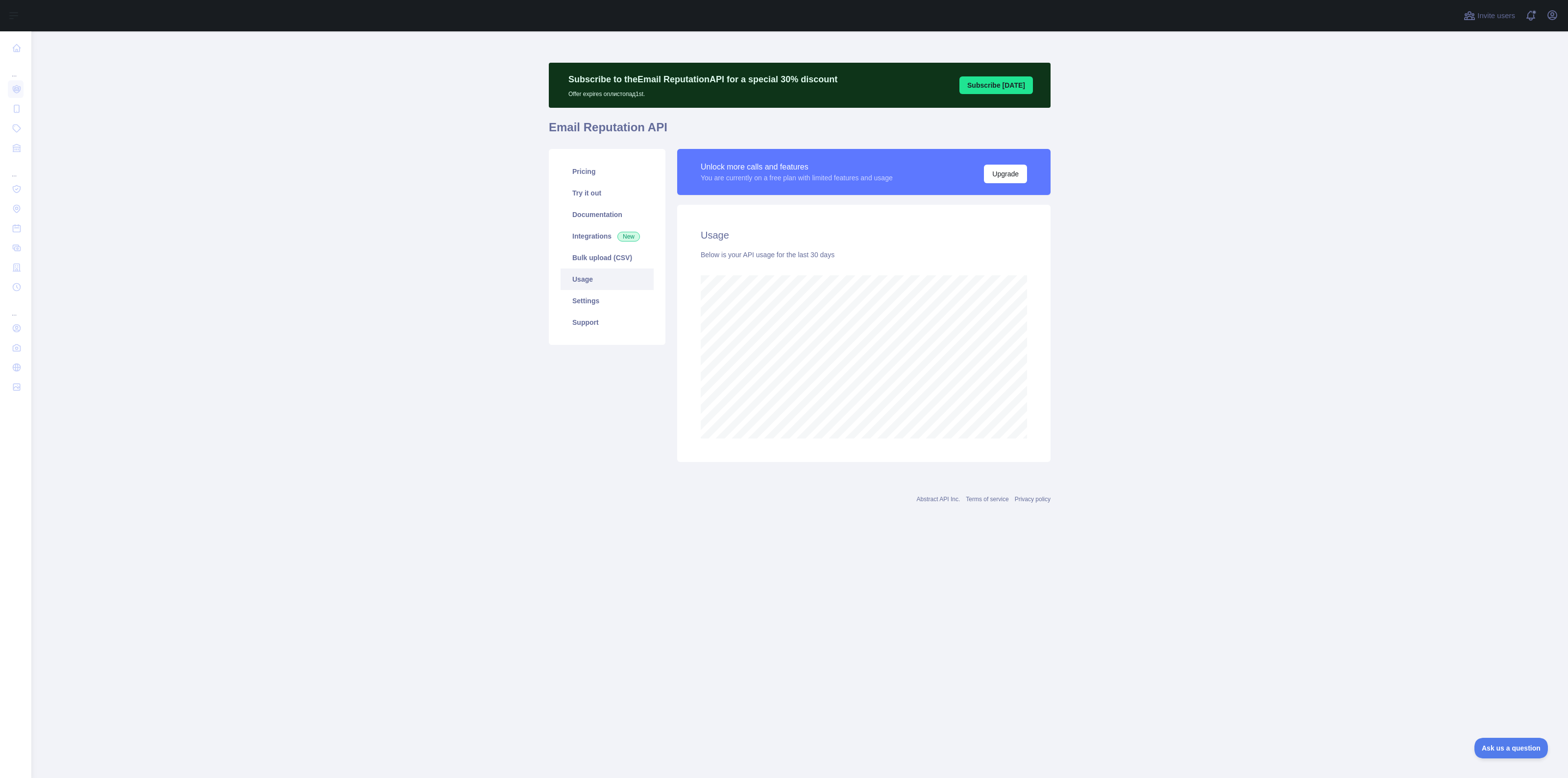
scroll to position [747, 1536]
click at [575, 176] on link "Pricing" at bounding box center [607, 171] width 93 height 21
